Goal: Task Accomplishment & Management: Complete application form

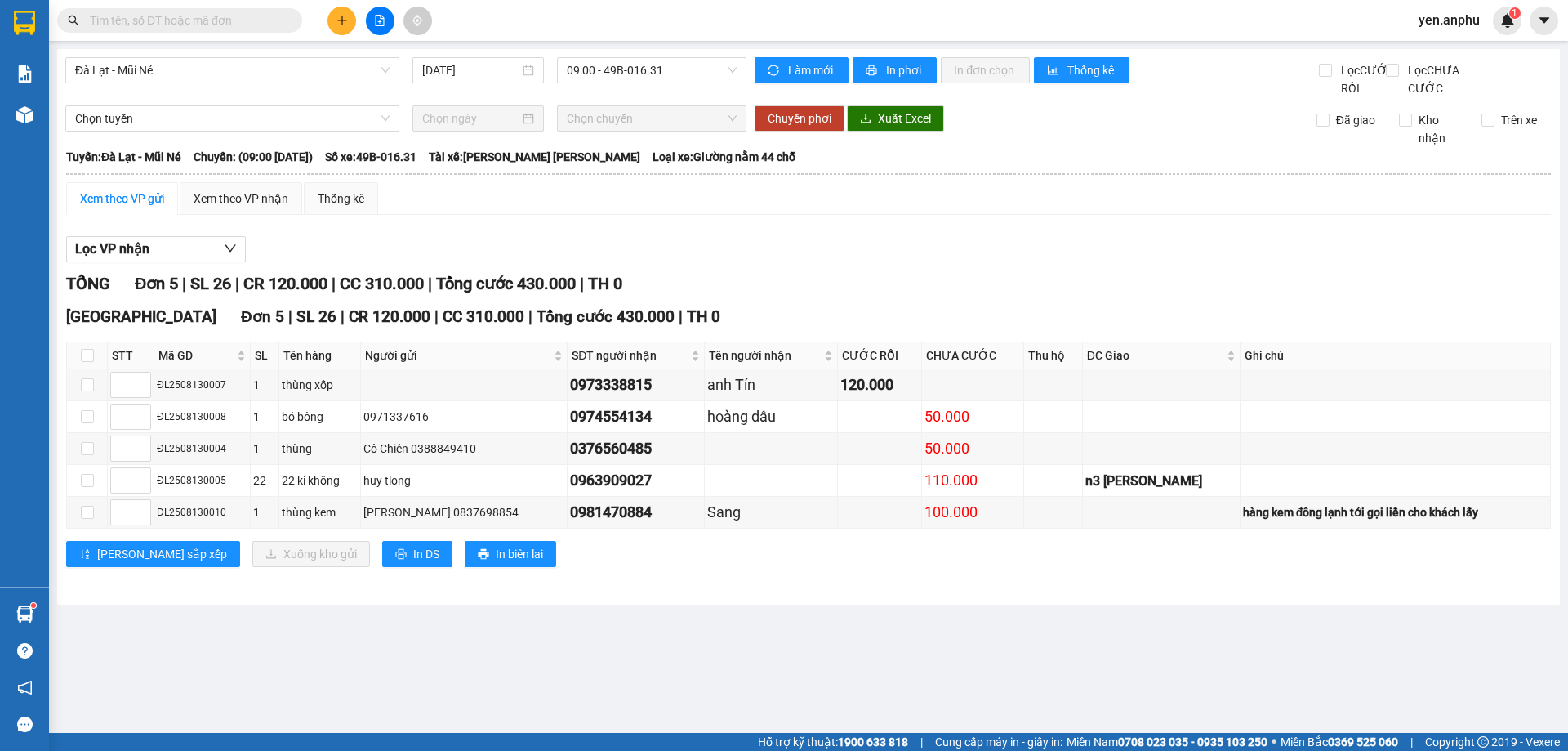
click at [340, 29] on button at bounding box center [342, 20] width 28 height 28
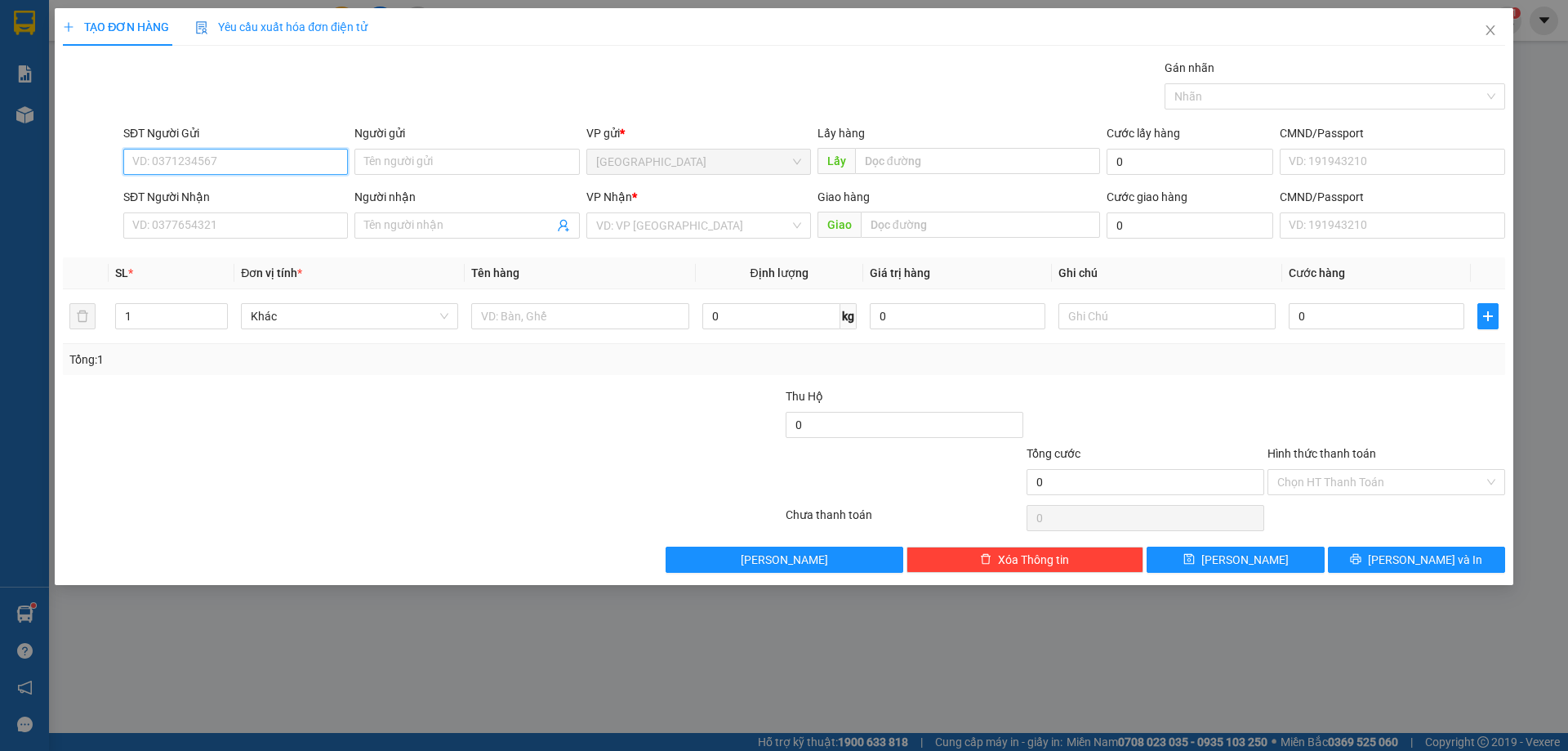
click at [288, 158] on input "SĐT Người Gửi" at bounding box center [236, 161] width 225 height 26
click at [253, 233] on input "SĐT Người Nhận" at bounding box center [236, 225] width 225 height 26
type input "0942212275"
click at [685, 221] on input "search" at bounding box center [693, 226] width 194 height 25
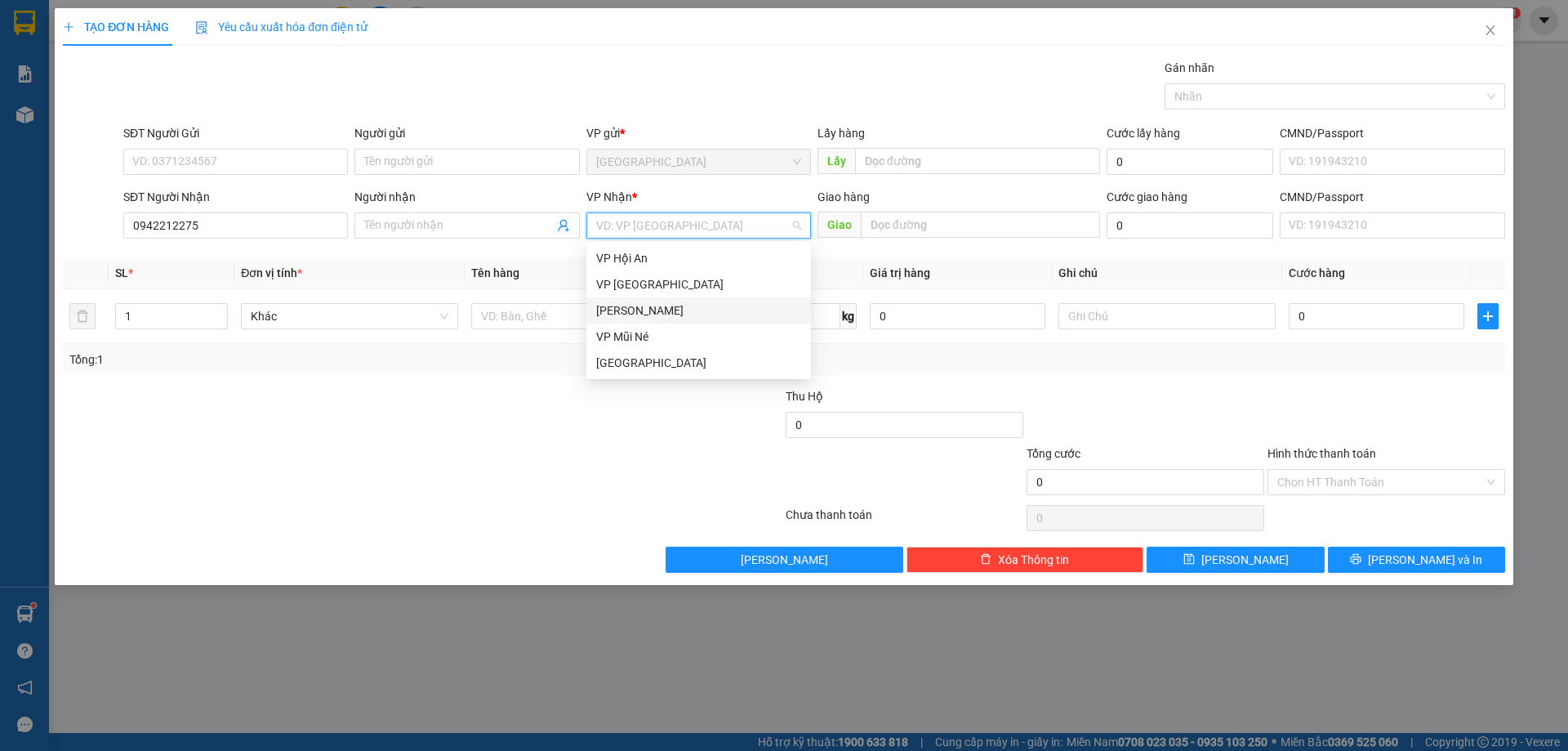
click at [630, 316] on div "[PERSON_NAME]" at bounding box center [698, 311] width 205 height 18
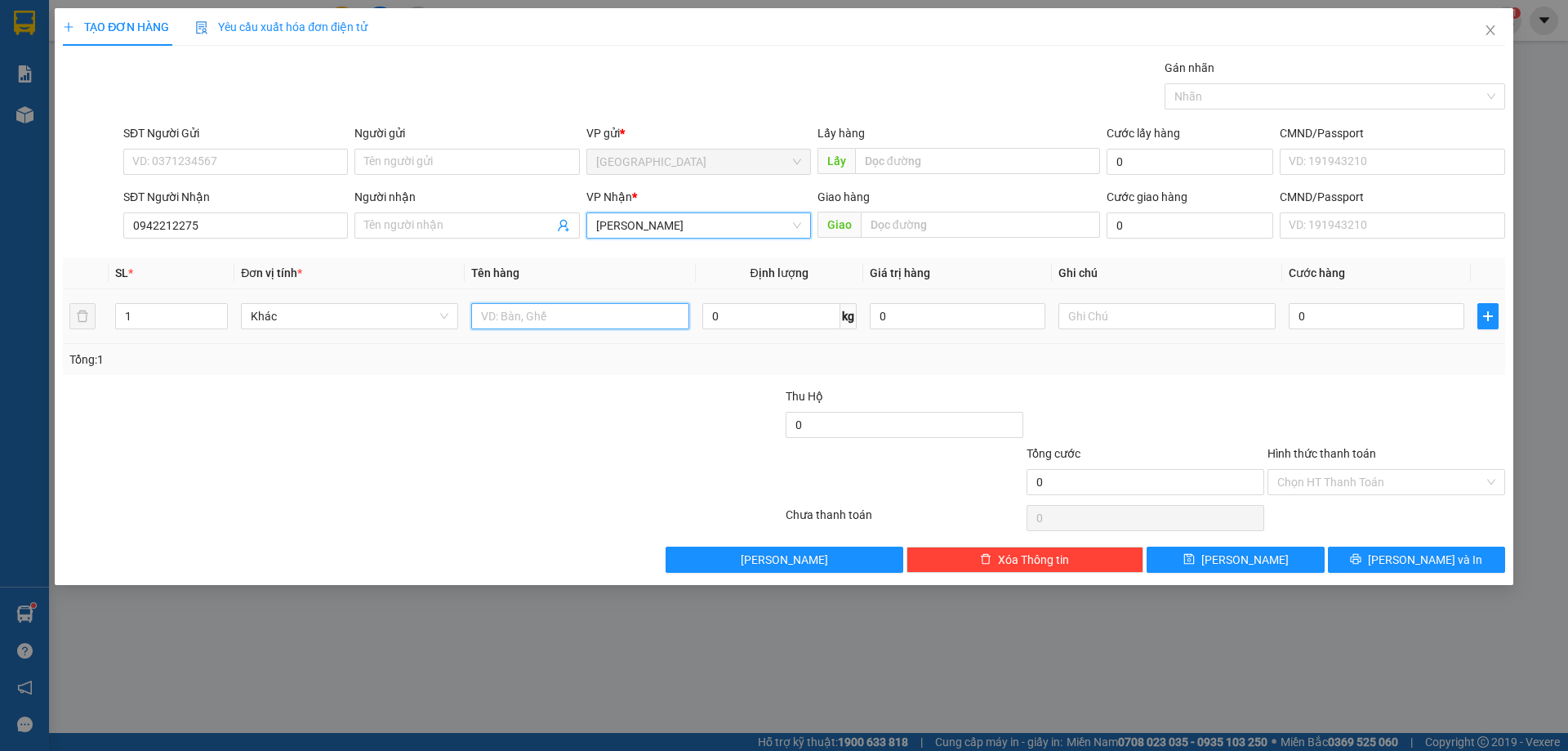
click at [516, 326] on input "text" at bounding box center [580, 316] width 217 height 26
type input "vali + túi"
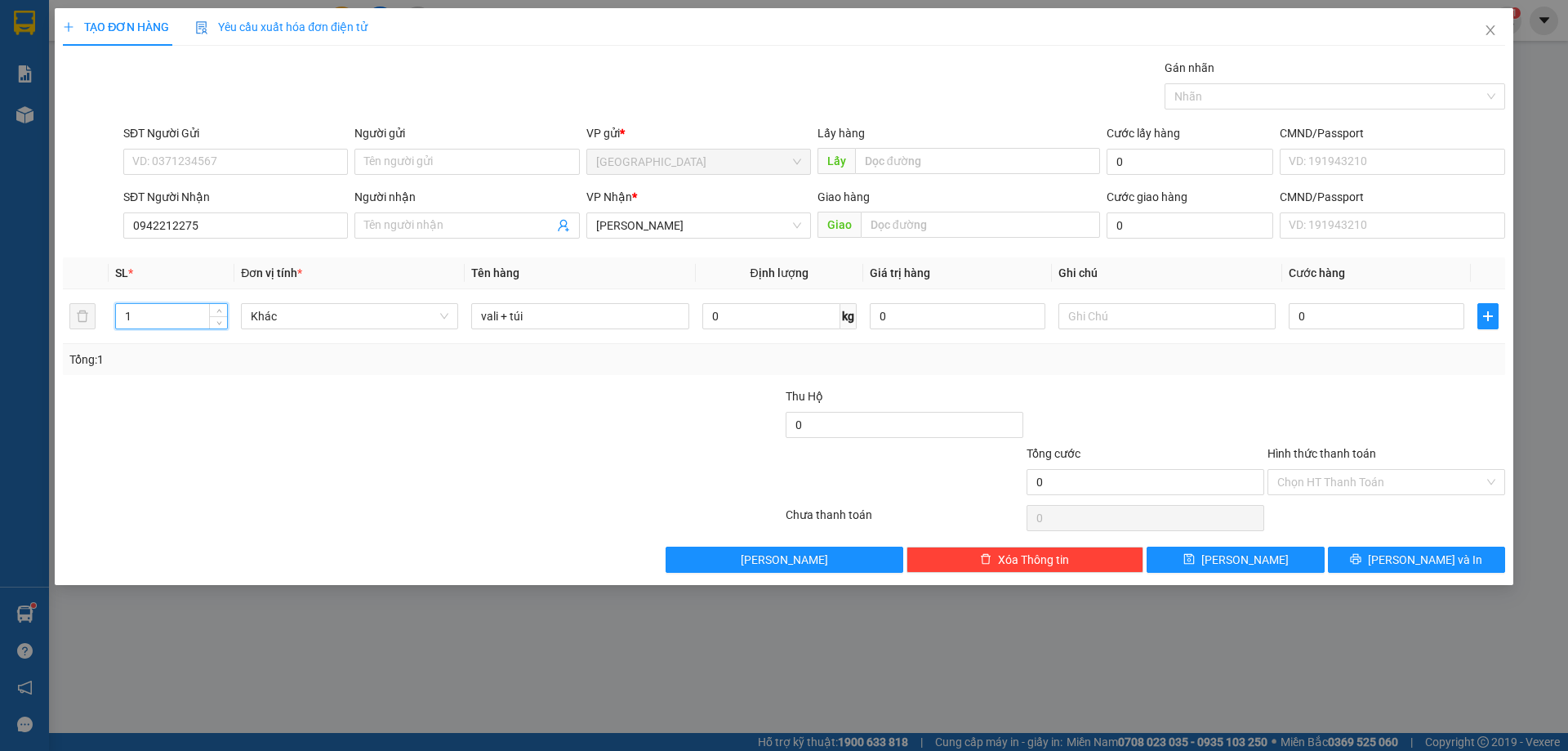
drag, startPoint x: 146, startPoint y: 322, endPoint x: 0, endPoint y: 324, distance: 146.0
click at [0, 324] on div "TẠO ĐƠN HÀNG Yêu cầu xuất [PERSON_NAME] điện tử Transit Pickup Surcharge Ids Tr…" at bounding box center [784, 376] width 1568 height 751
type input "2"
click at [1333, 313] on input "0" at bounding box center [1376, 316] width 175 height 26
type input "9"
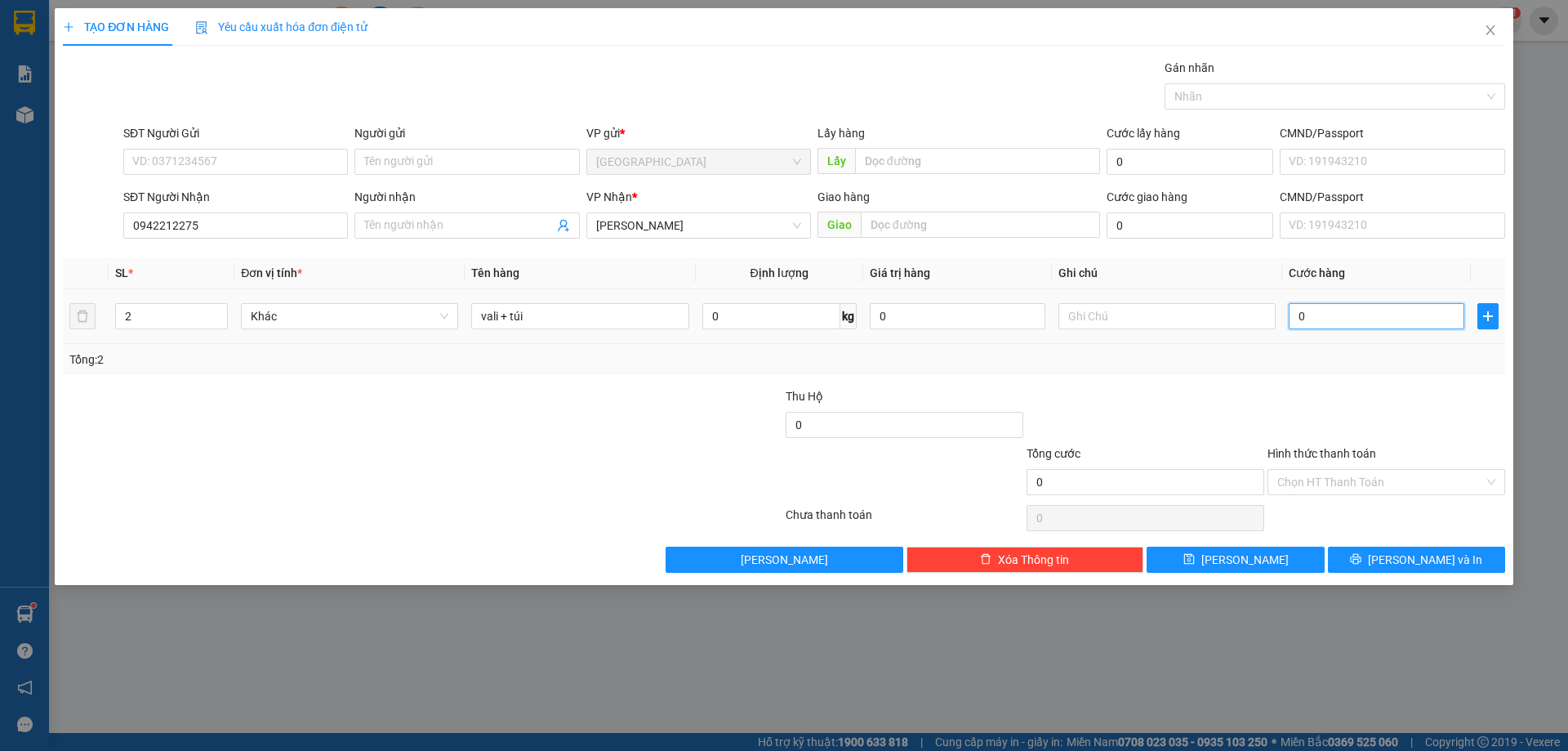
type input "9"
type input "90"
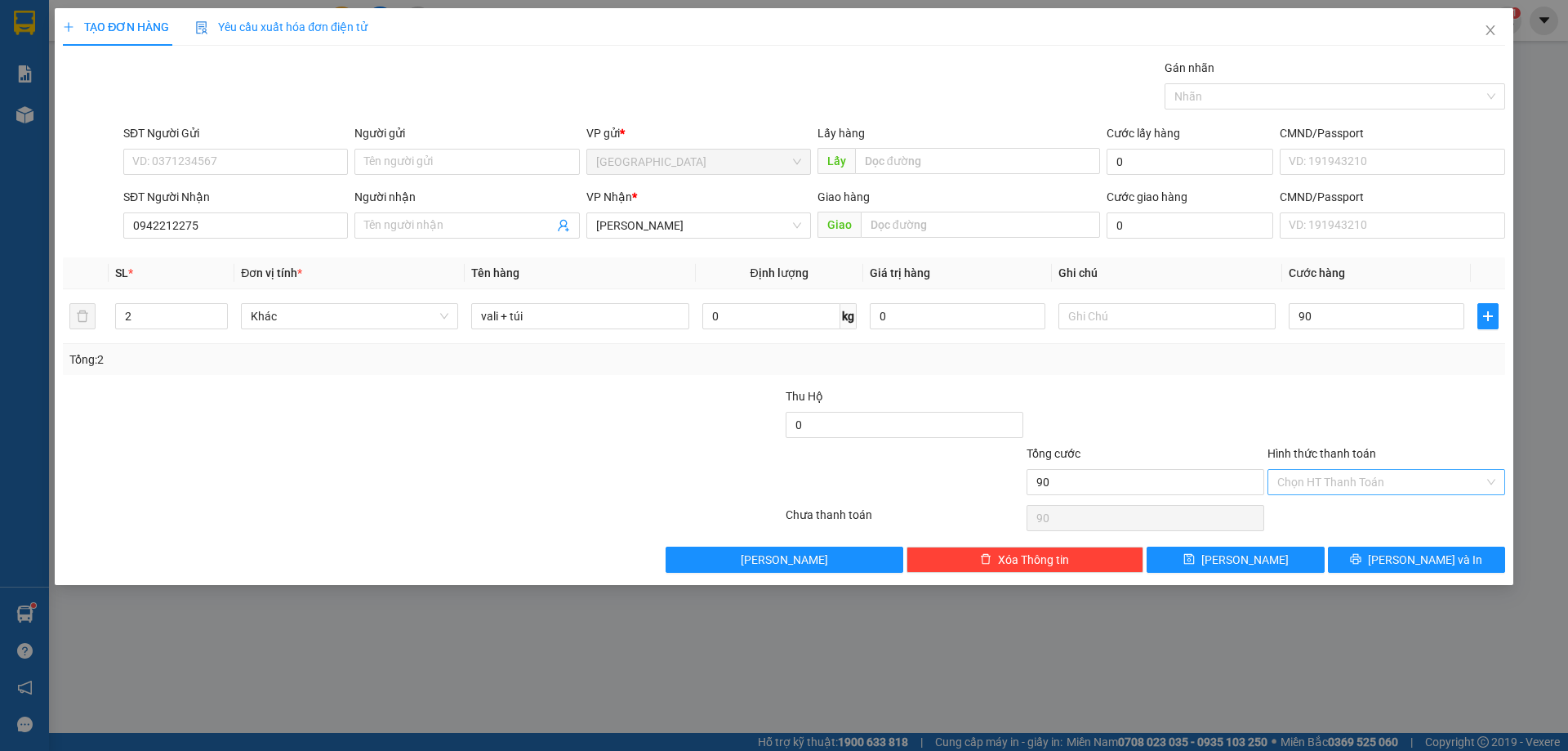
type input "90.000"
click at [1331, 488] on input "Hình thức thanh toán" at bounding box center [1380, 482] width 206 height 25
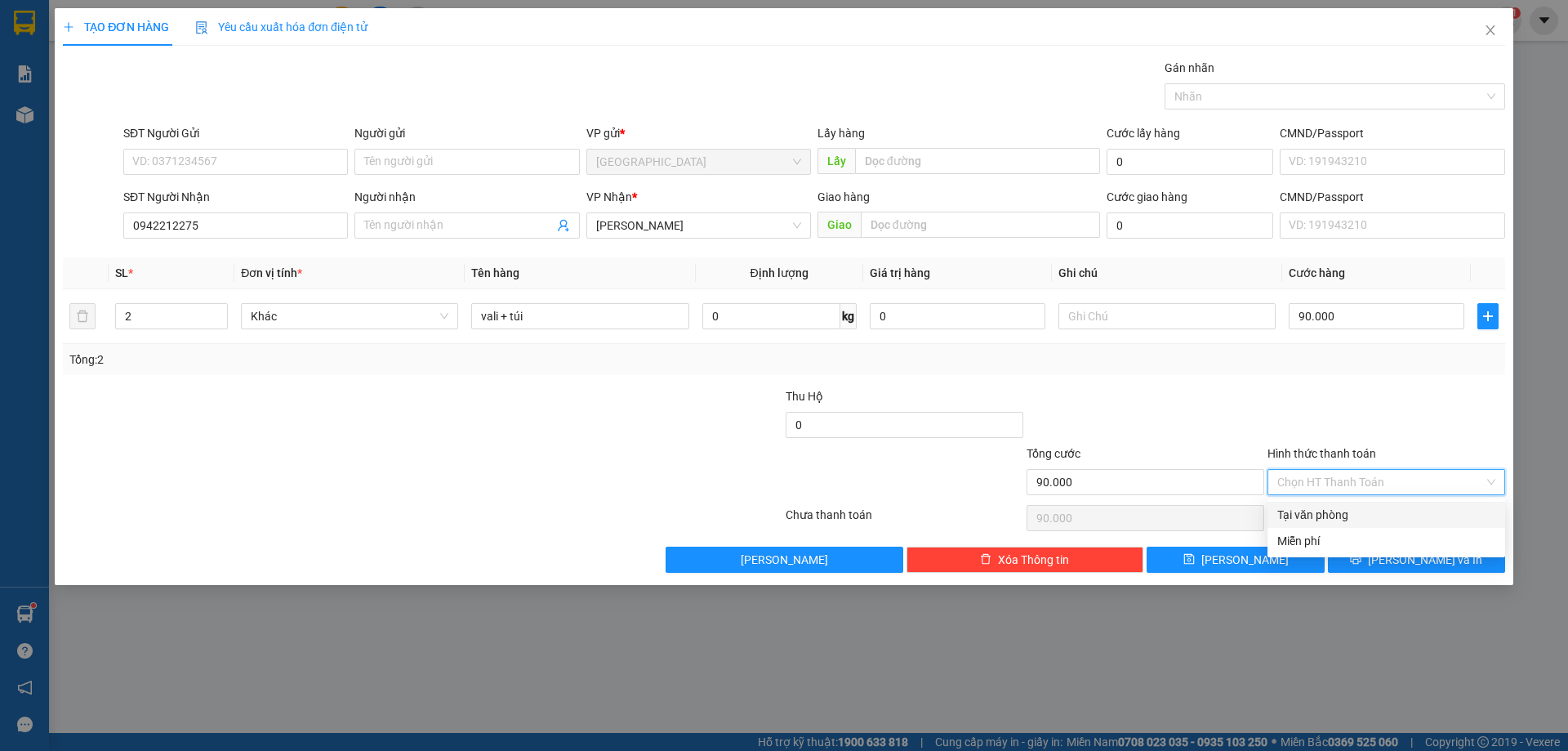
click at [1336, 516] on div "Tại văn phòng" at bounding box center [1386, 515] width 218 height 18
type input "0"
drag, startPoint x: 1359, startPoint y: 541, endPoint x: 1360, endPoint y: 531, distance: 10.0
click at [1361, 537] on div "Transit Pickup Surcharge Ids Transit Deliver Surcharge Ids Transit Deliver Surc…" at bounding box center [784, 316] width 1443 height 514
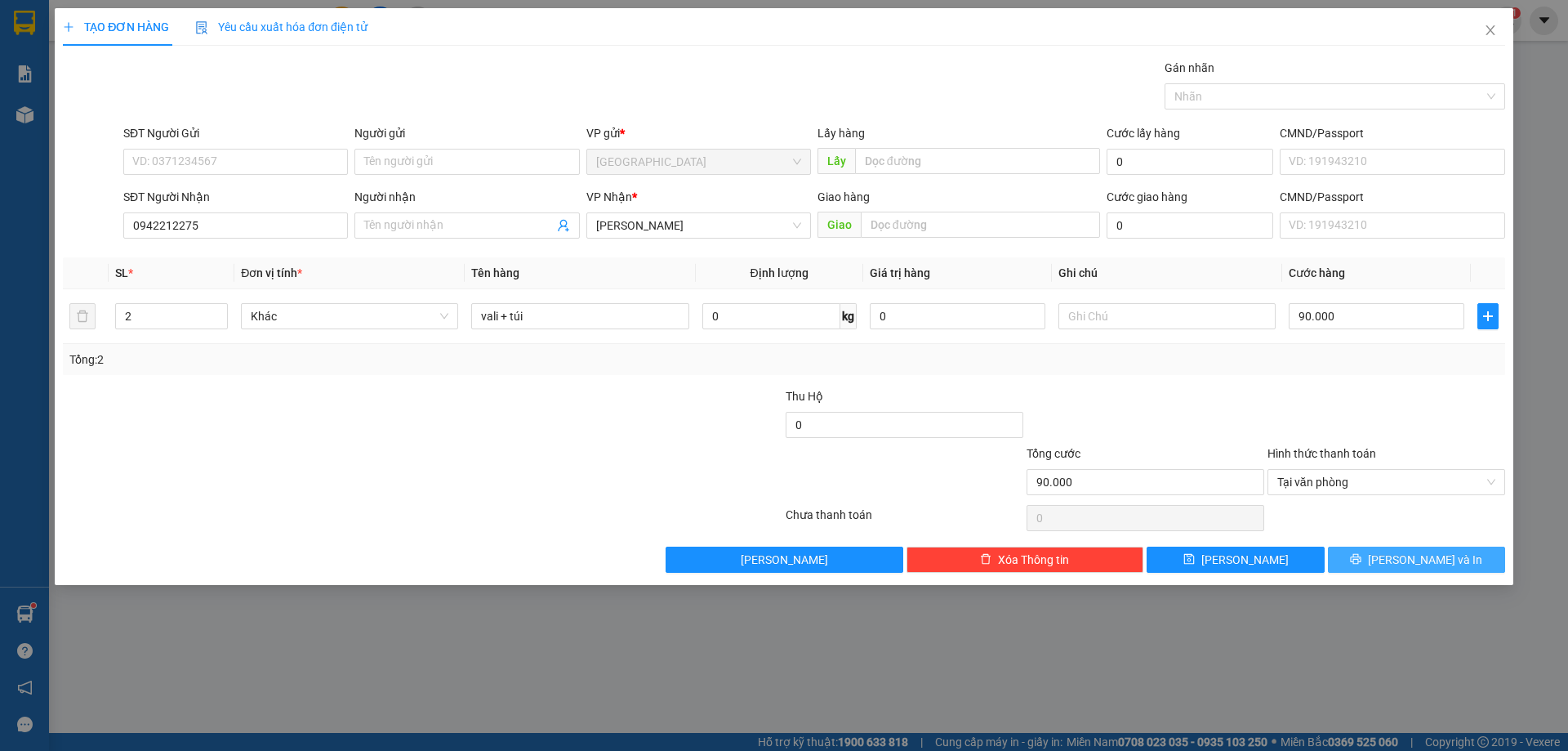
click at [1383, 555] on button "[PERSON_NAME] và In" at bounding box center [1416, 559] width 177 height 26
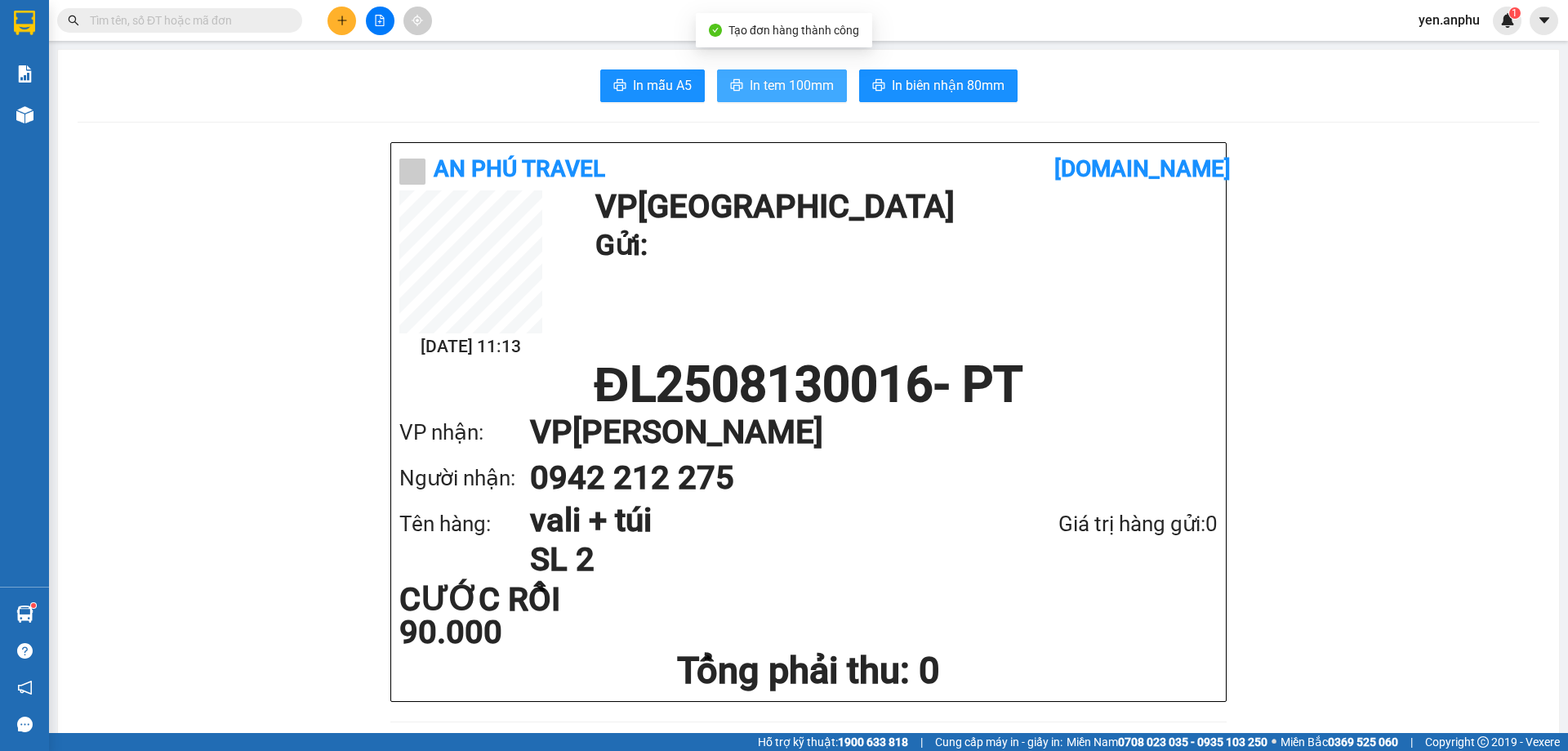
click at [767, 80] on span "In tem 100mm" at bounding box center [792, 85] width 84 height 20
